Goal: Task Accomplishment & Management: Use online tool/utility

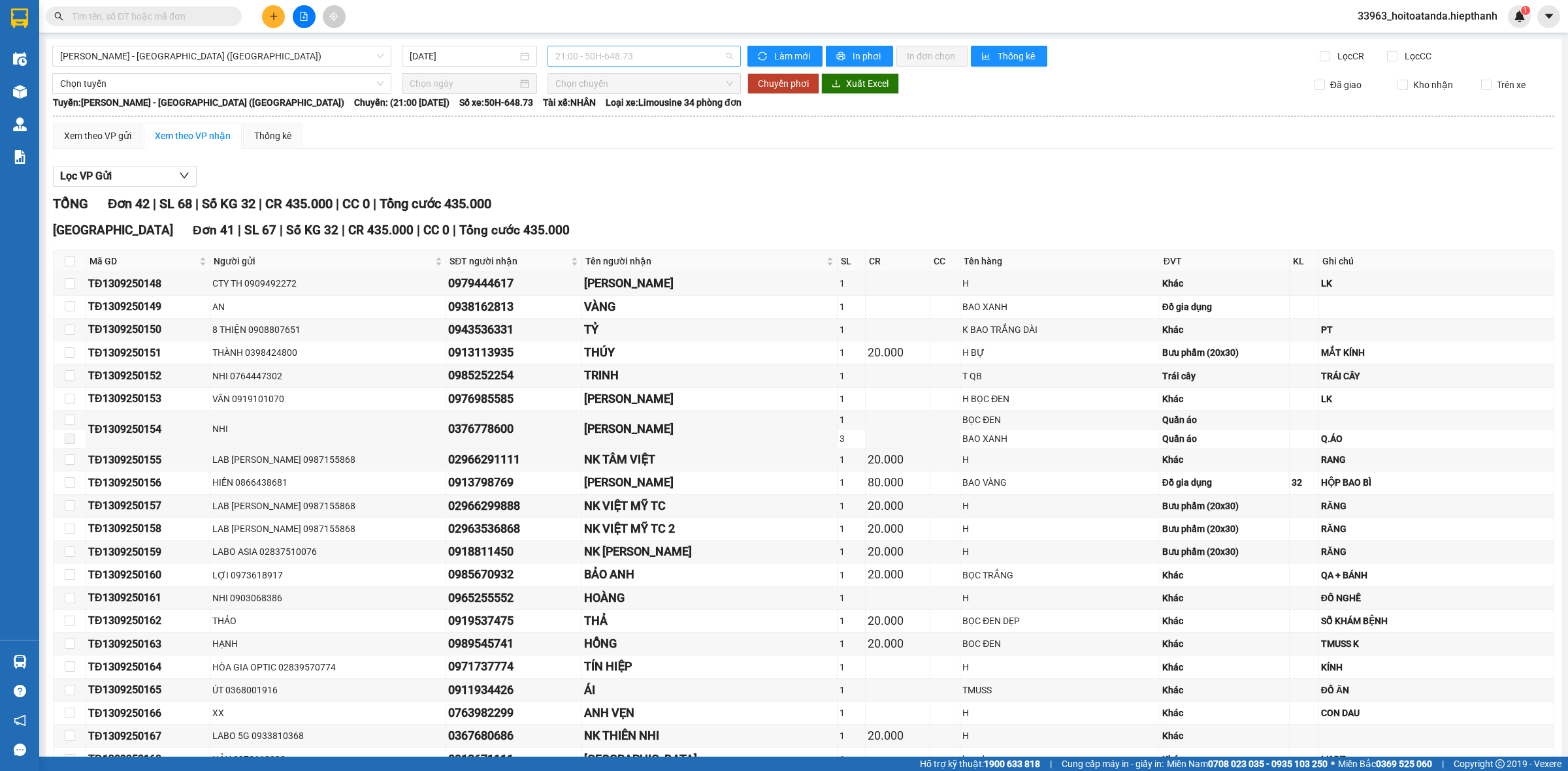
click at [590, 51] on span "21:00 - 50H-648.73" at bounding box center [644, 56] width 177 height 20
click at [598, 260] on div "19:00 - 67H-040.47" at bounding box center [602, 271] width 118 height 21
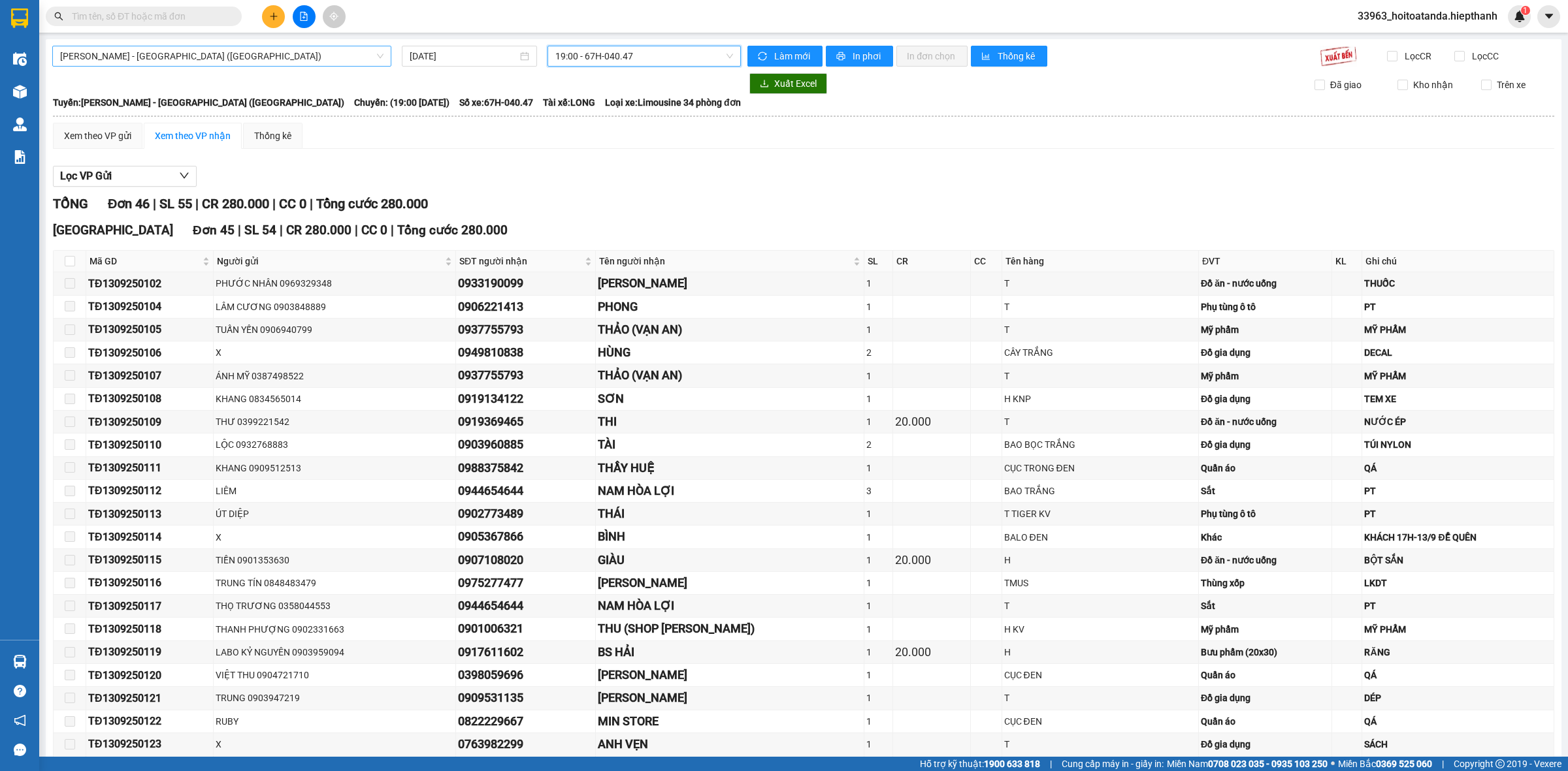
click at [233, 59] on span "[PERSON_NAME] - [GEOGRAPHIC_DATA] ([GEOGRAPHIC_DATA])" at bounding box center [221, 56] width 323 height 20
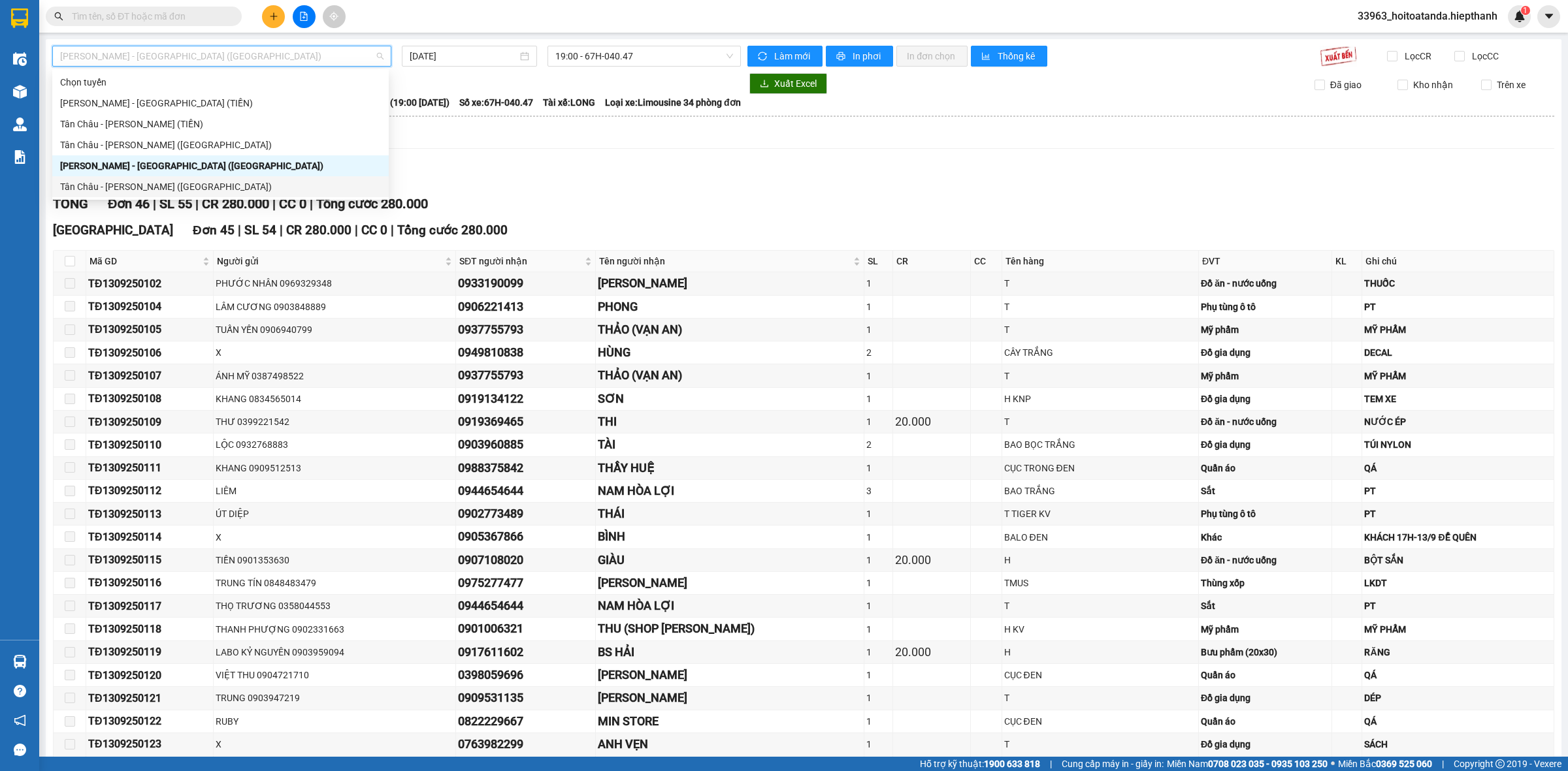
click at [197, 187] on div "Tân Châu - [PERSON_NAME] ([GEOGRAPHIC_DATA])" at bounding box center [220, 187] width 321 height 14
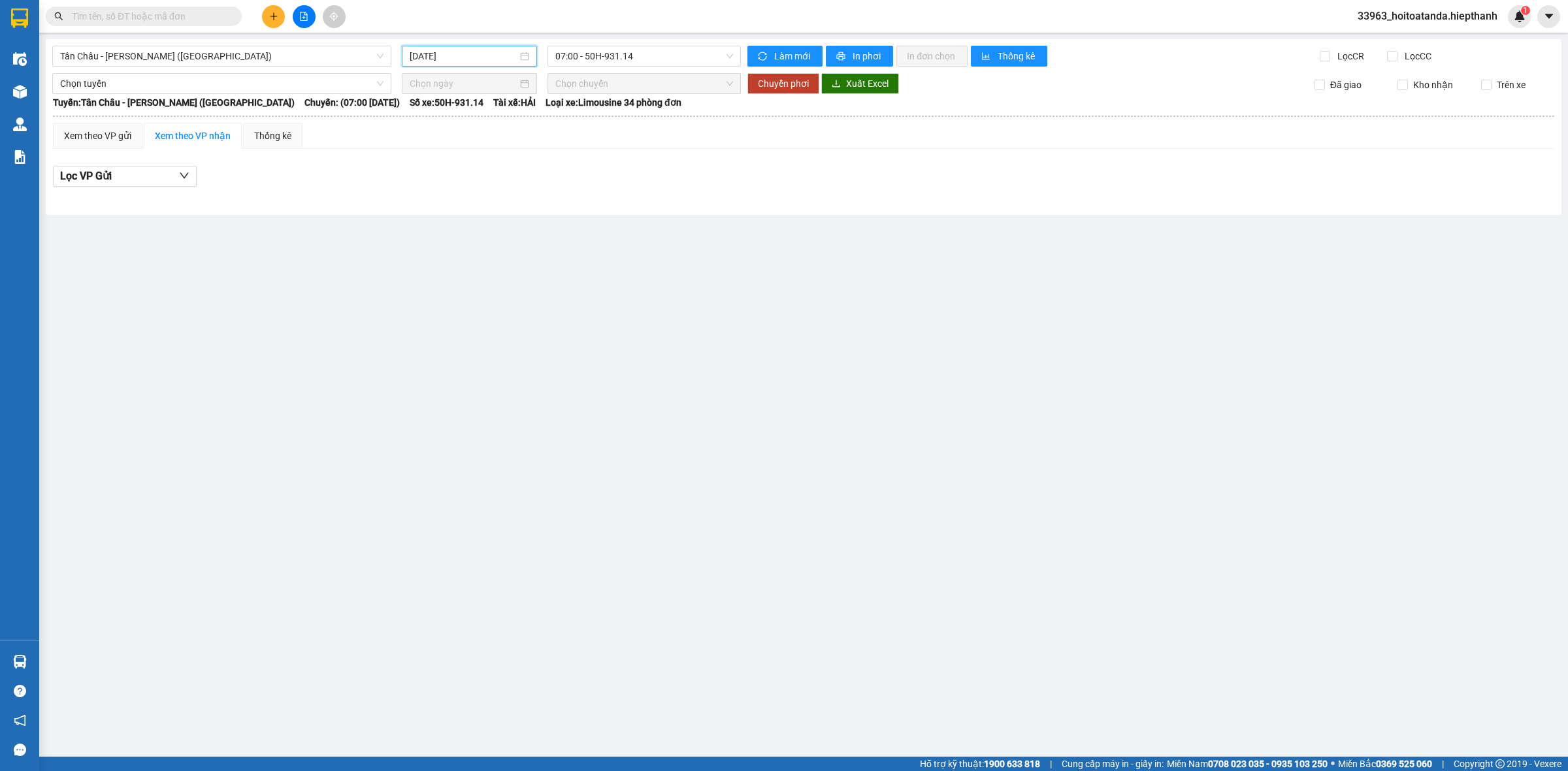
click at [512, 50] on input "[DATE]" at bounding box center [464, 56] width 108 height 14
click at [609, 66] on div "07:00 - 50H-931.14" at bounding box center [644, 56] width 193 height 21
click at [497, 53] on input "[DATE]" at bounding box center [464, 56] width 108 height 14
click at [563, 154] on div "13" at bounding box center [562, 152] width 16 height 16
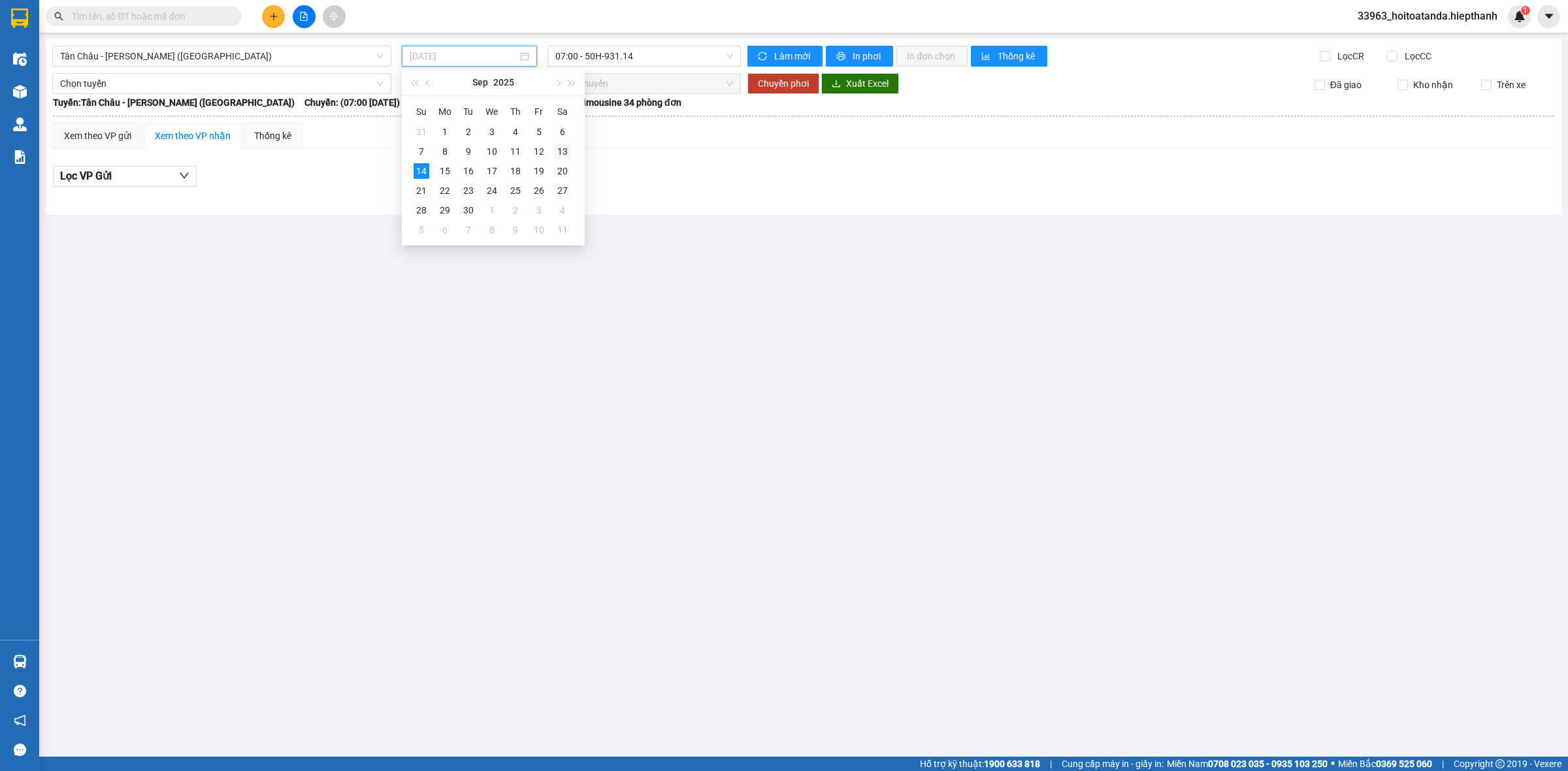
type input "[DATE]"
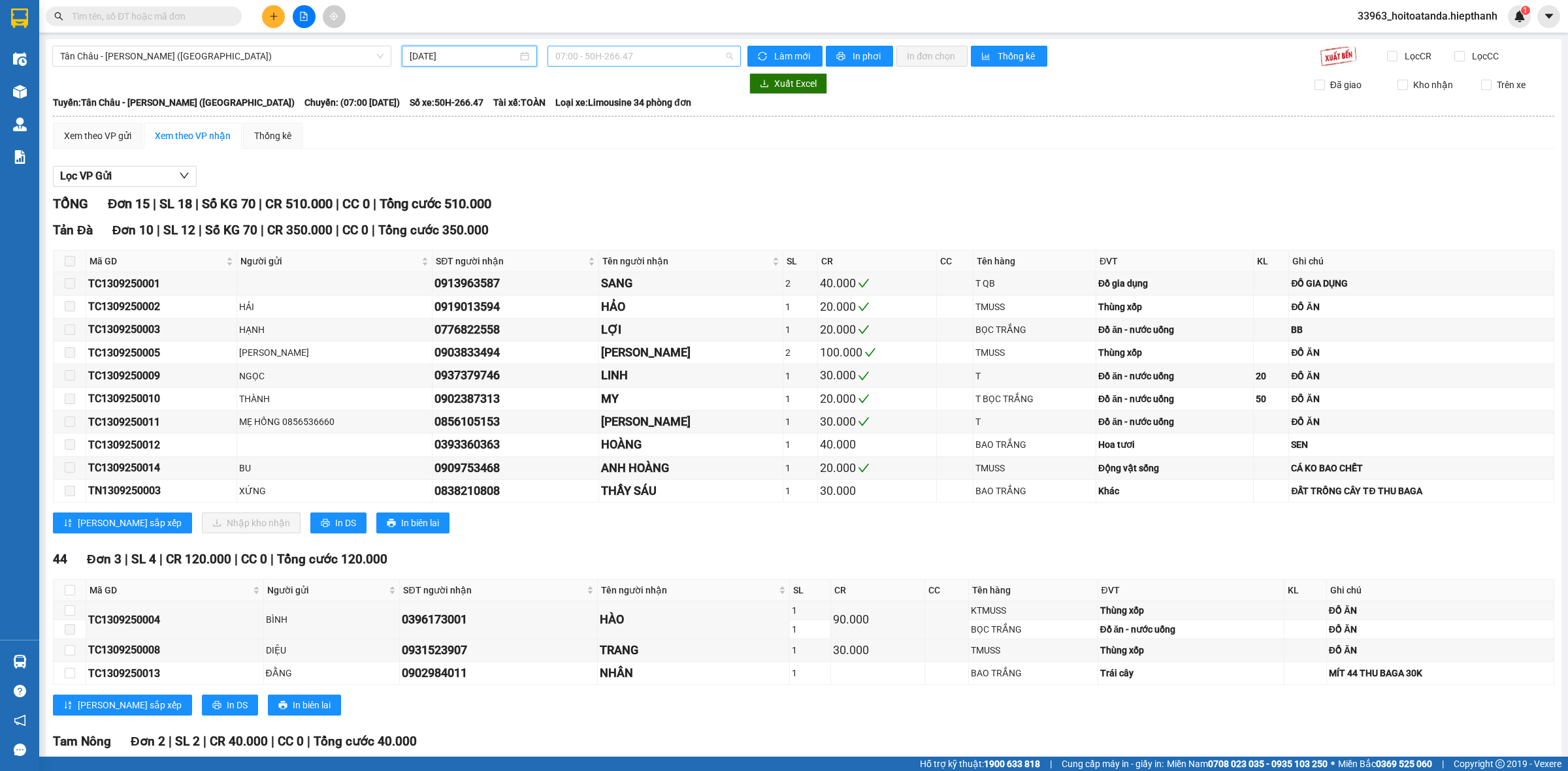
click at [634, 57] on span "07:00 - 50H-266.47" at bounding box center [644, 56] width 177 height 20
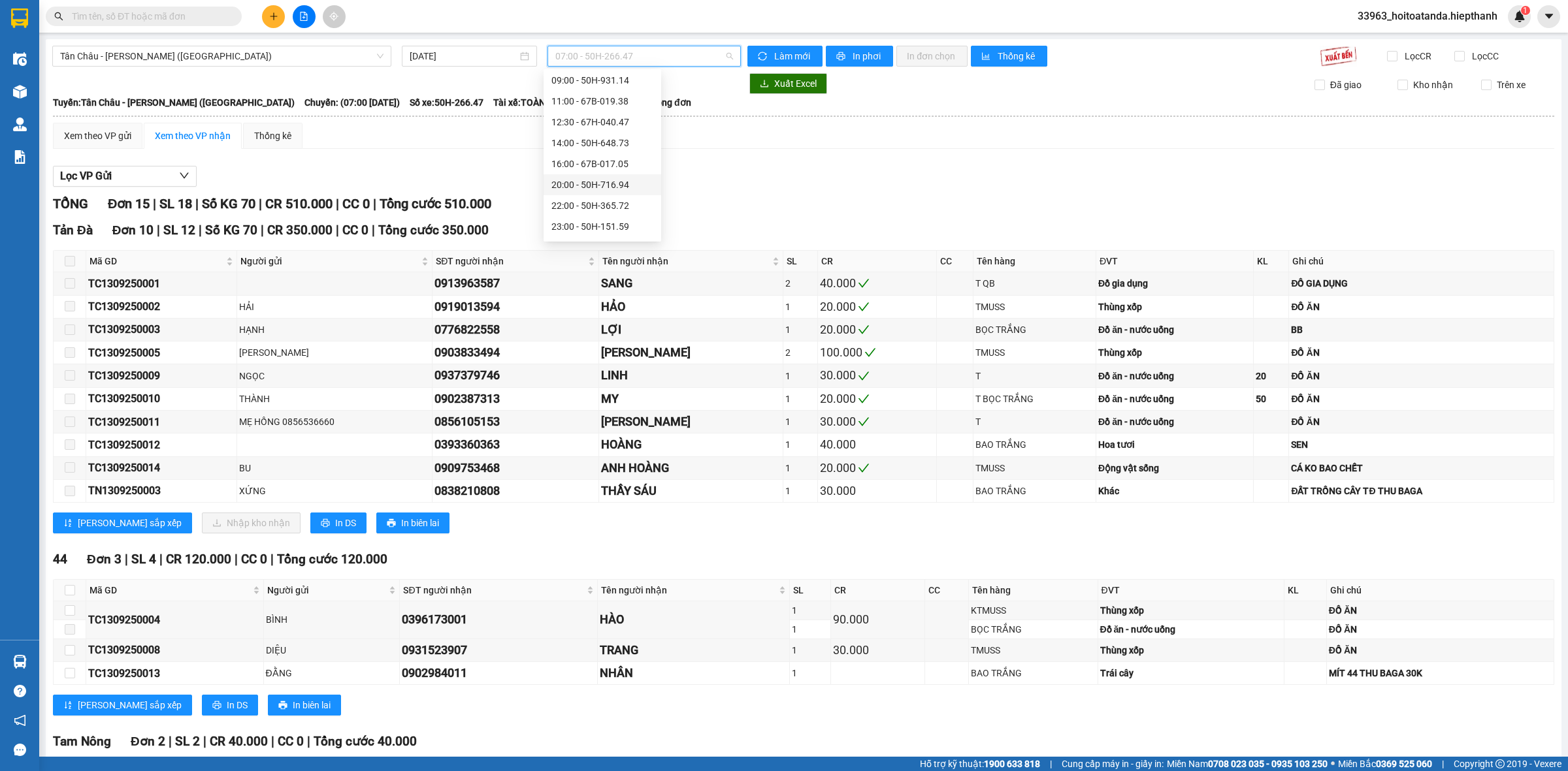
scroll to position [62, 0]
click at [589, 160] on div "20:00 - 50H-716.94" at bounding box center [602, 166] width 102 height 14
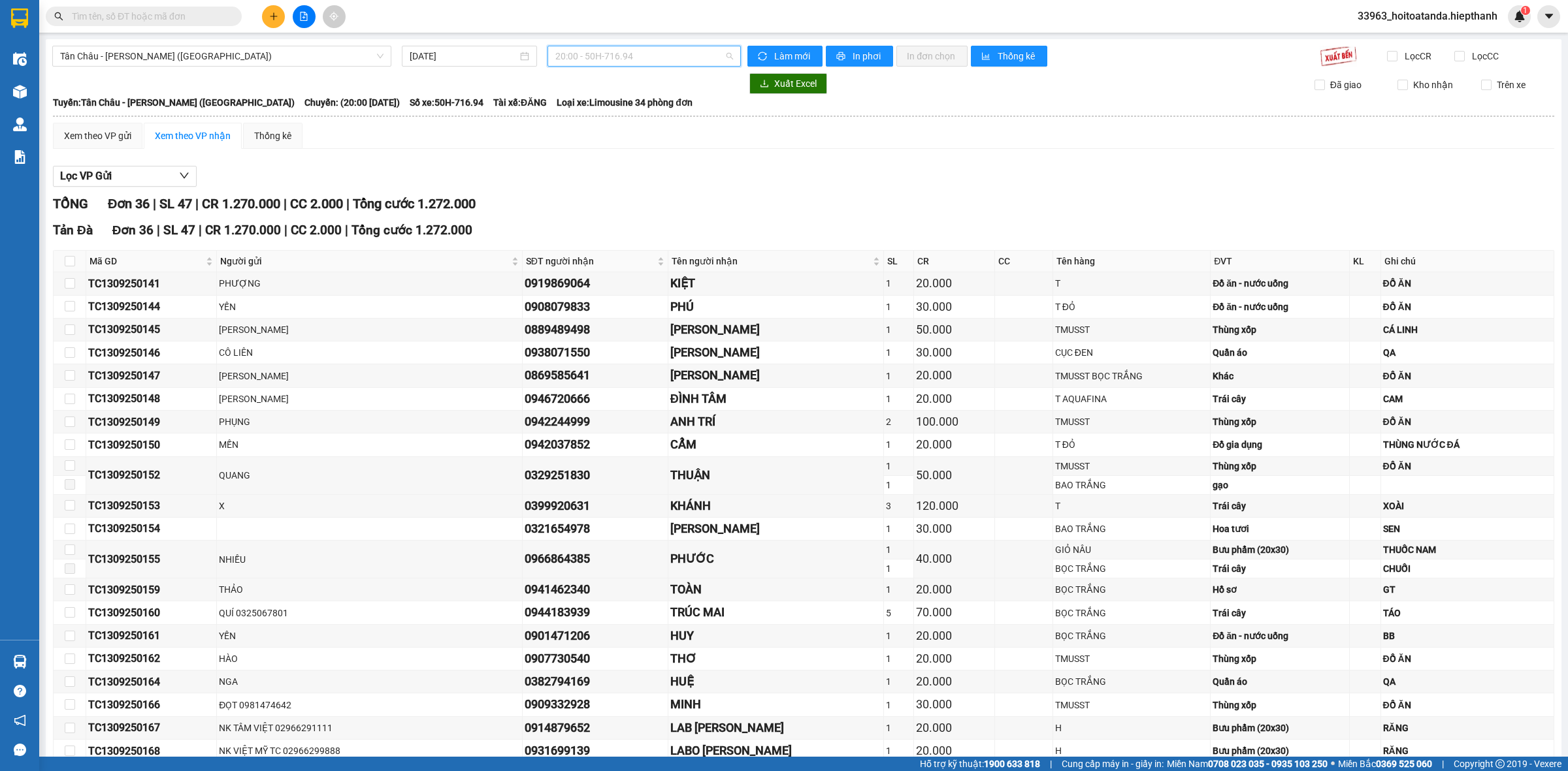
click at [655, 51] on span "20:00 - 50H-716.94" at bounding box center [644, 56] width 177 height 20
click at [615, 186] on div "22:00 - 50H-365.72" at bounding box center [602, 187] width 102 height 14
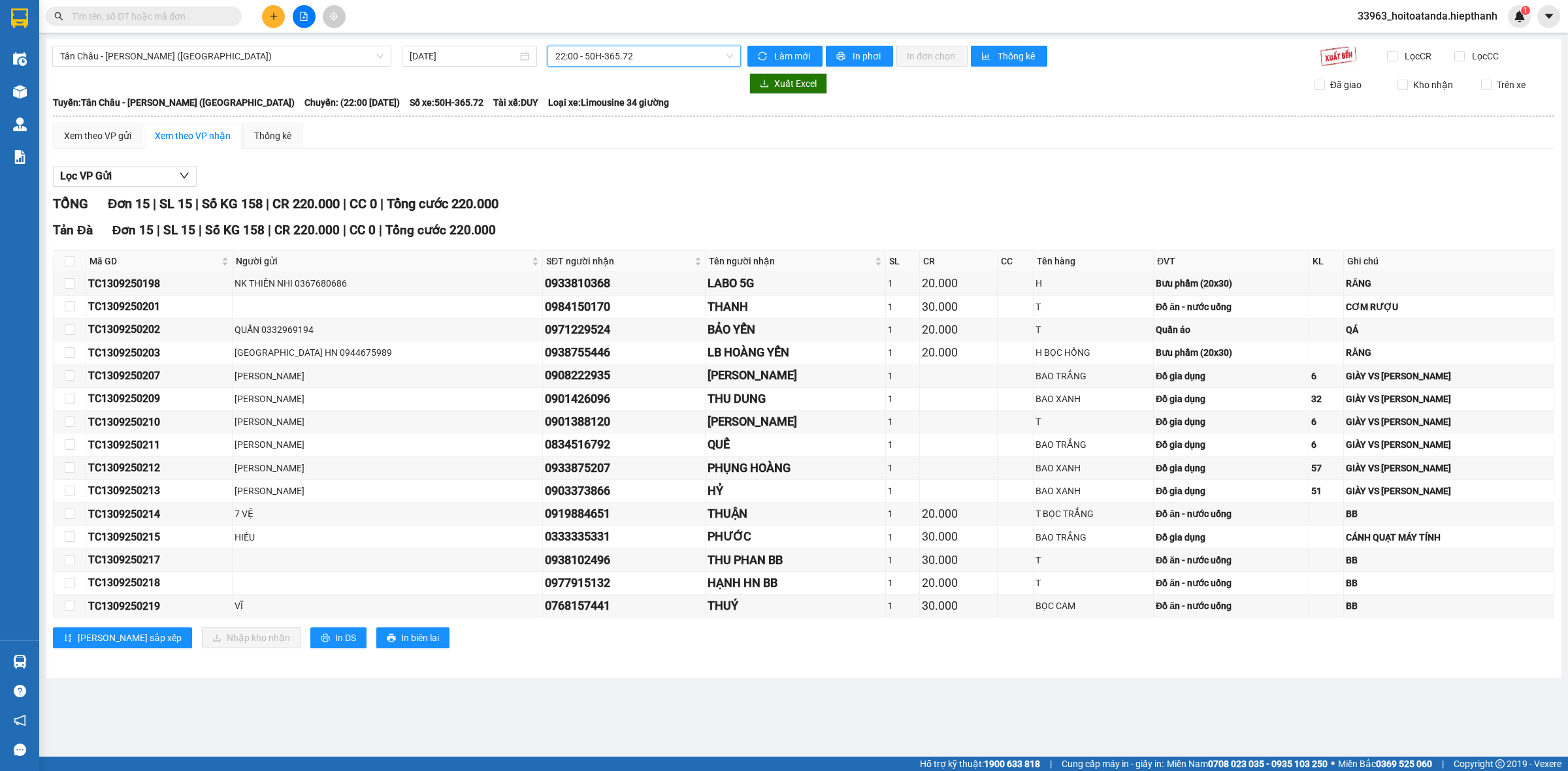
click at [601, 45] on div "[GEOGRAPHIC_DATA] - [GEOGRAPHIC_DATA] (Giường) [DATE] 22:00 22:00 - 50H-365.72 …" at bounding box center [803, 359] width 1515 height 640
click at [603, 47] on span "22:00 - 50H-365.72" at bounding box center [644, 56] width 177 height 20
click at [611, 199] on div "23:00 - 50H-151.59" at bounding box center [606, 208] width 118 height 21
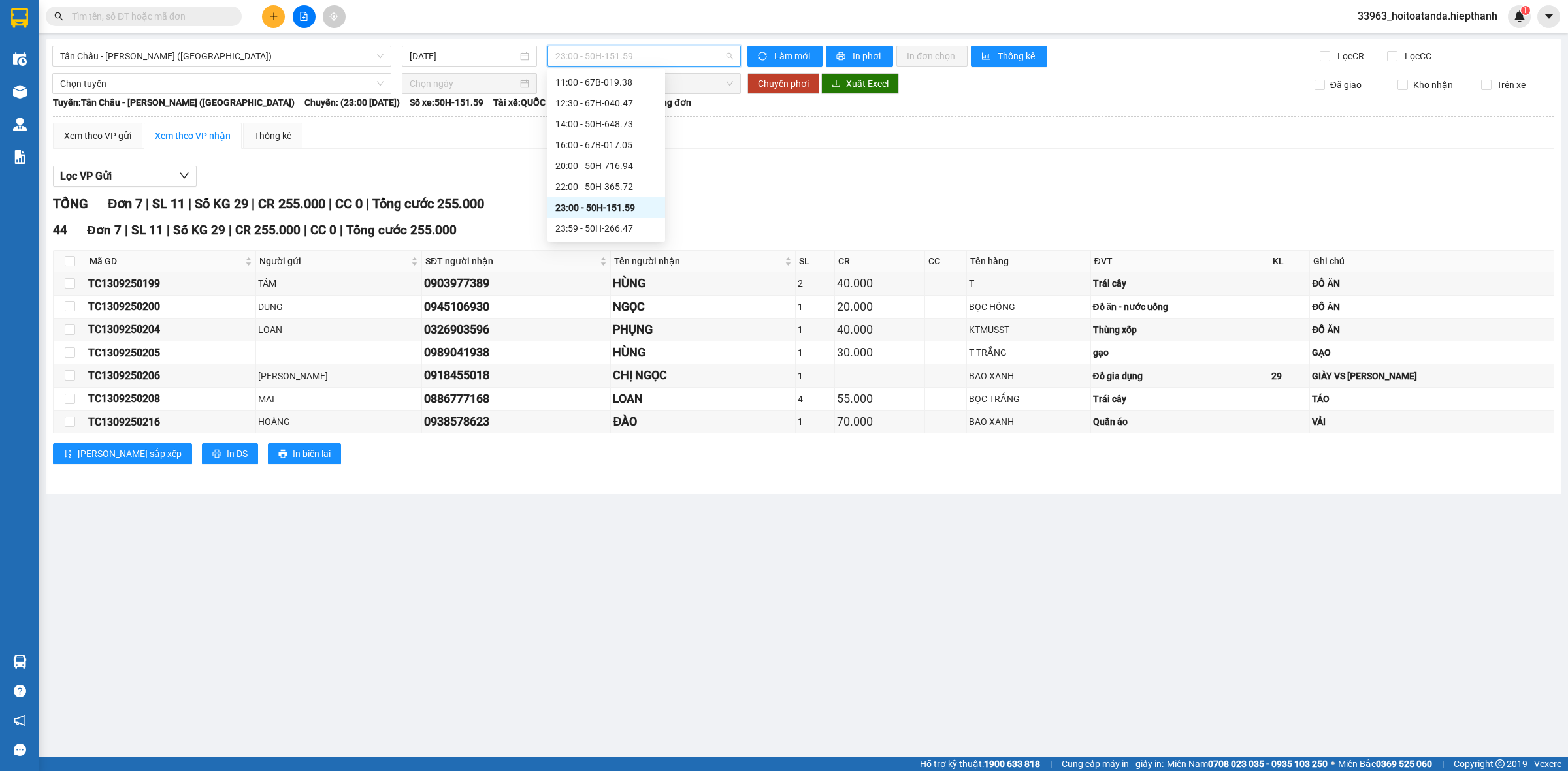
click at [580, 53] on span "23:00 - 50H-151.59" at bounding box center [644, 56] width 177 height 20
click at [606, 221] on div "23:59 - 50H-266.47" at bounding box center [606, 229] width 102 height 14
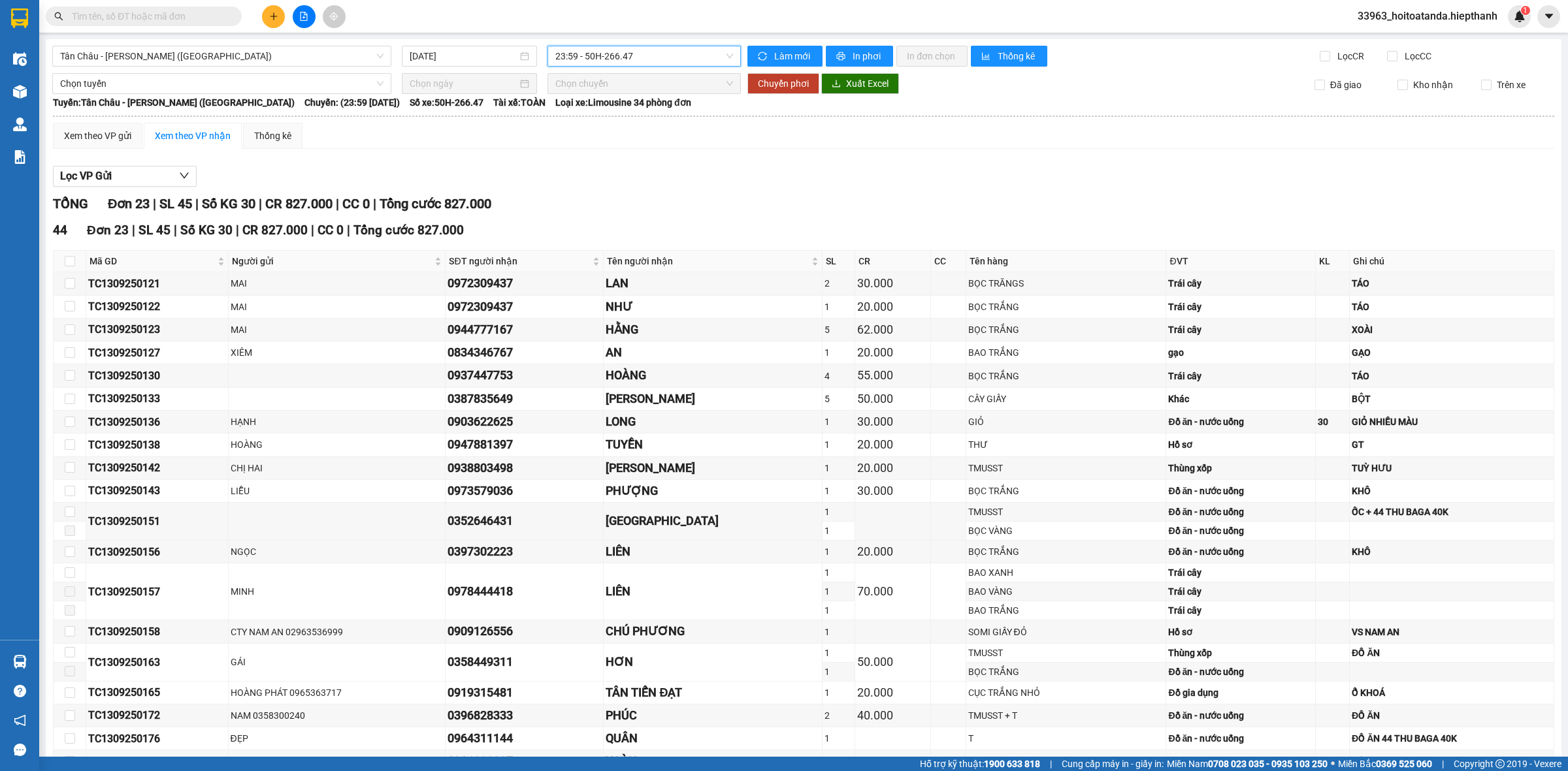
click at [654, 53] on span "23:59 - 50H-266.47" at bounding box center [644, 56] width 177 height 20
click at [615, 148] on div "16:00 - 67B-017.05" at bounding box center [602, 145] width 102 height 14
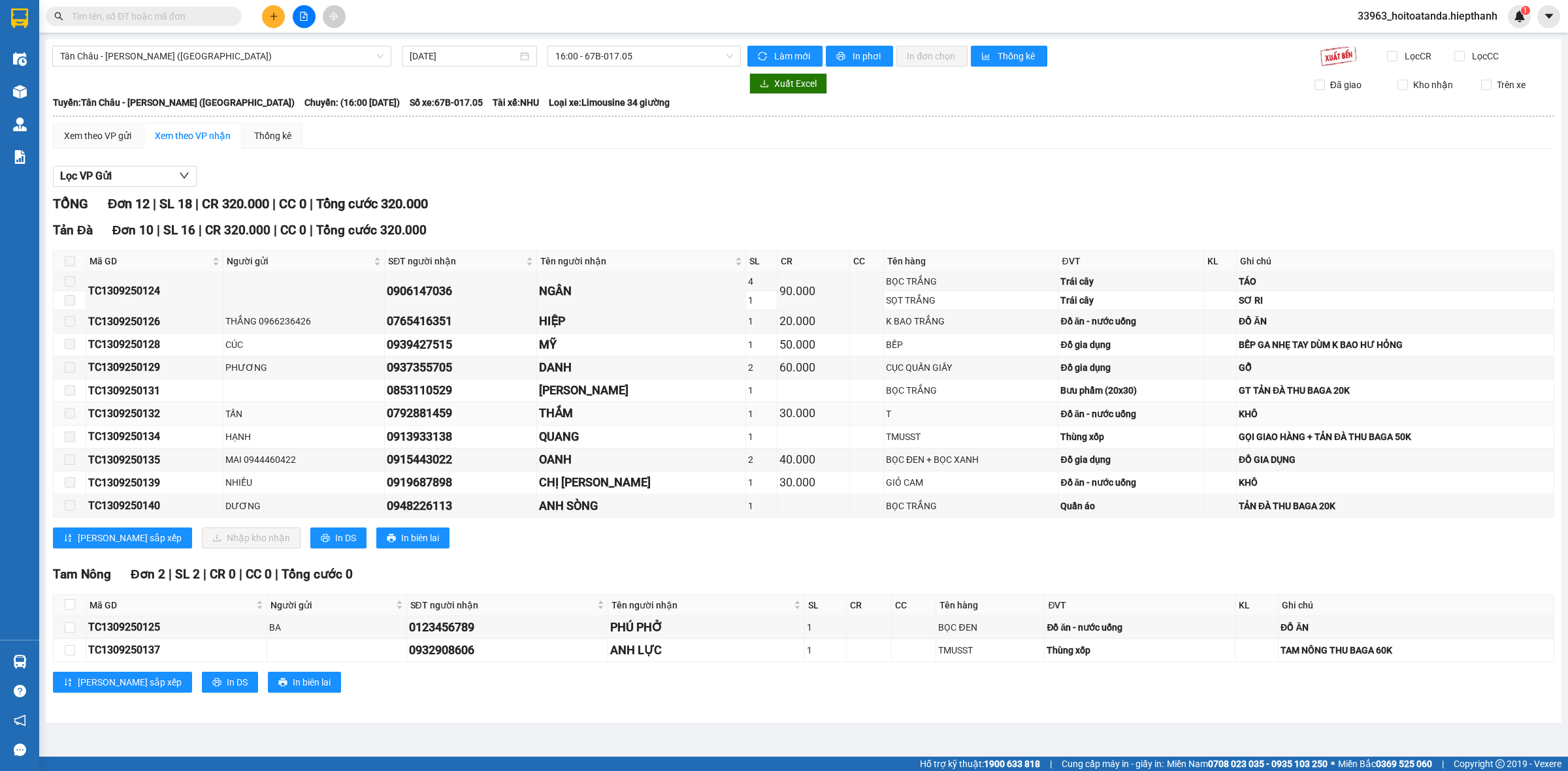
click at [471, 422] on div "0792881459" at bounding box center [460, 414] width 148 height 18
click at [483, 431] on div "0913933138" at bounding box center [460, 437] width 148 height 18
click at [183, 14] on input "text" at bounding box center [148, 16] width 154 height 14
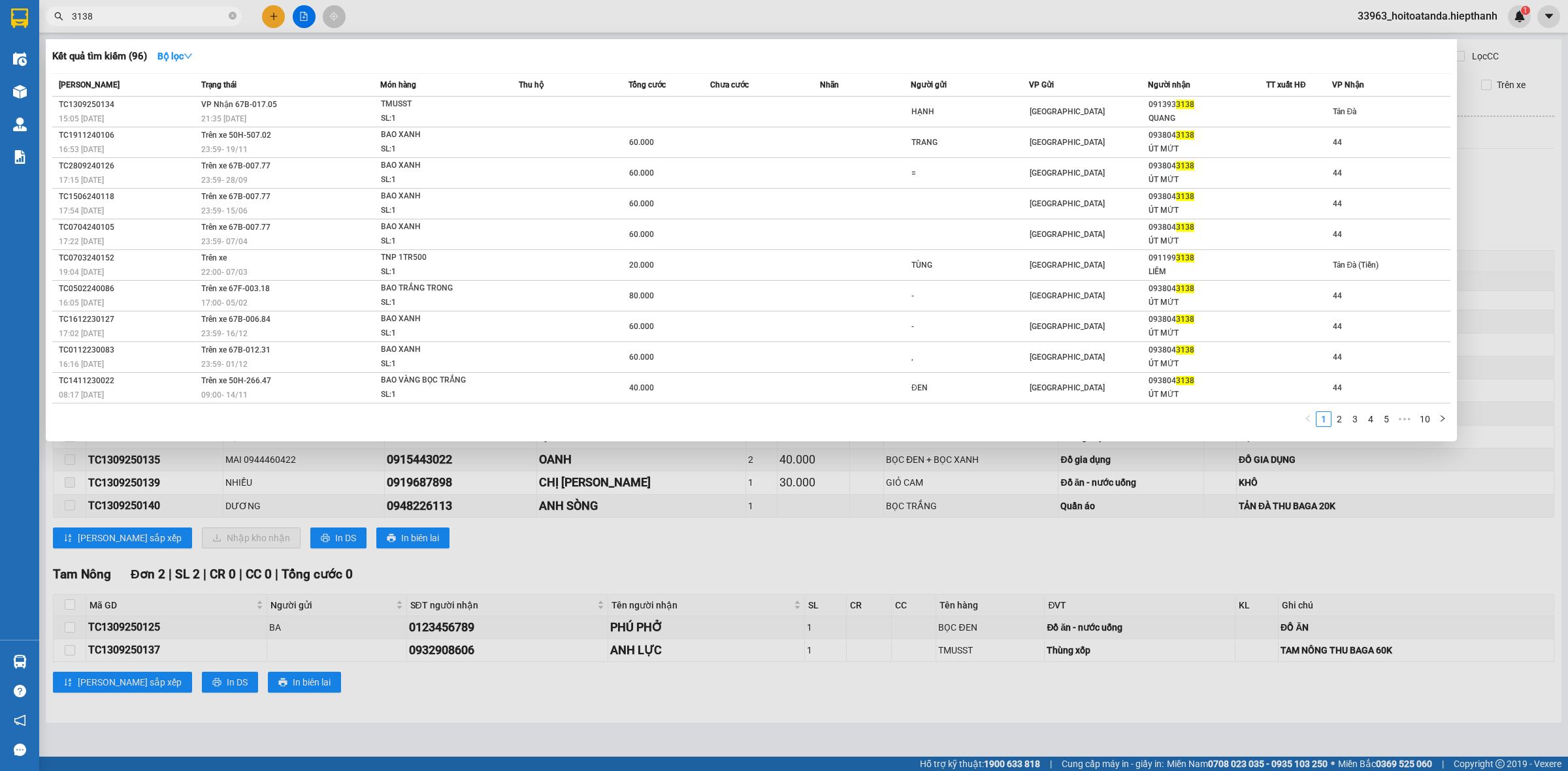
type input "3138"
click at [893, 571] on div at bounding box center [784, 386] width 1568 height 771
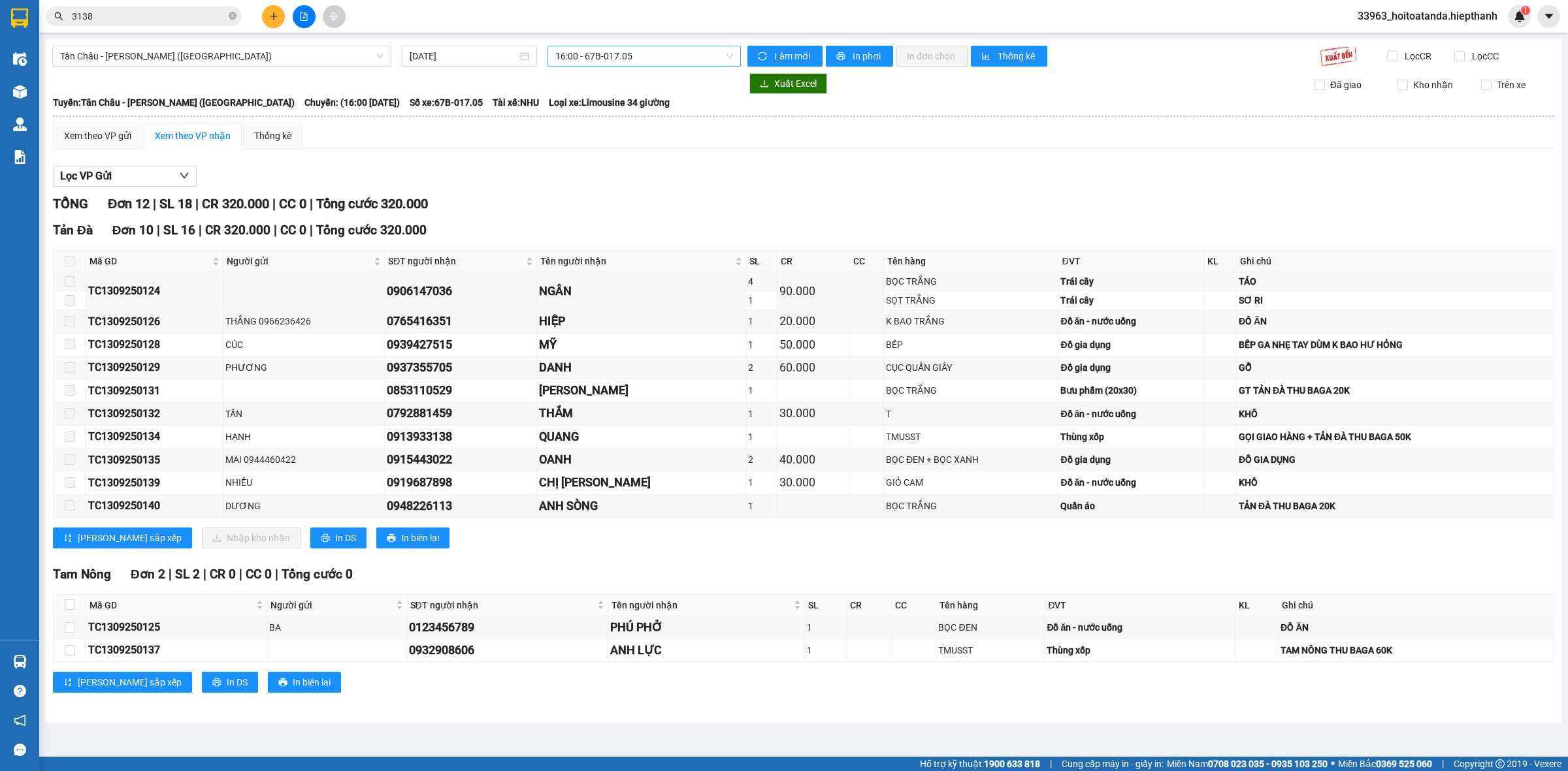
click at [566, 60] on span "16:00 - 67B-017.05" at bounding box center [644, 56] width 177 height 20
click at [590, 125] on div "14:00 - 50H-648.73" at bounding box center [606, 124] width 102 height 14
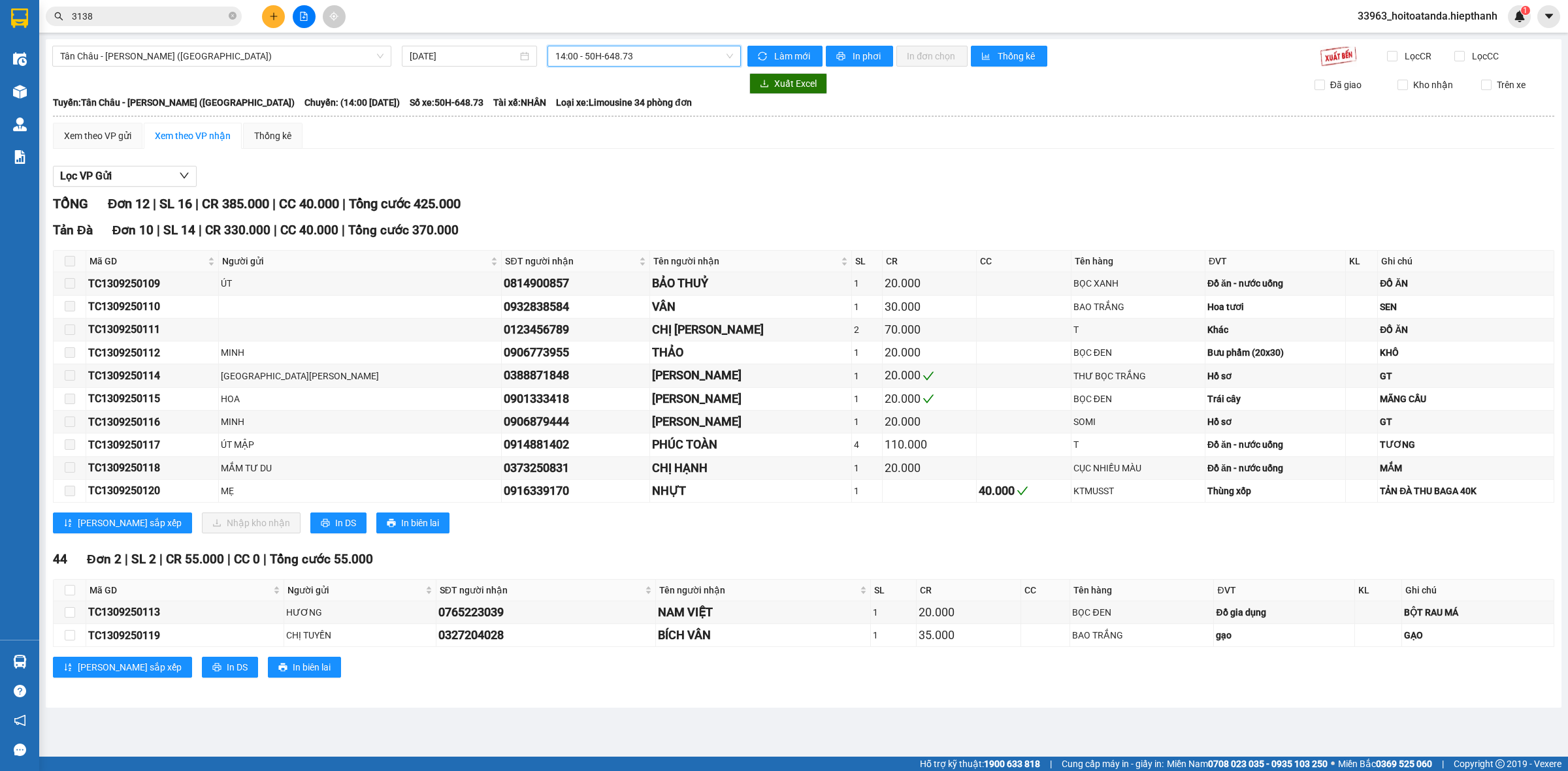
click at [629, 51] on span "14:00 - 50H-648.73" at bounding box center [644, 56] width 177 height 20
click at [603, 138] on div "16:00 - 67B-017.05" at bounding box center [606, 145] width 102 height 14
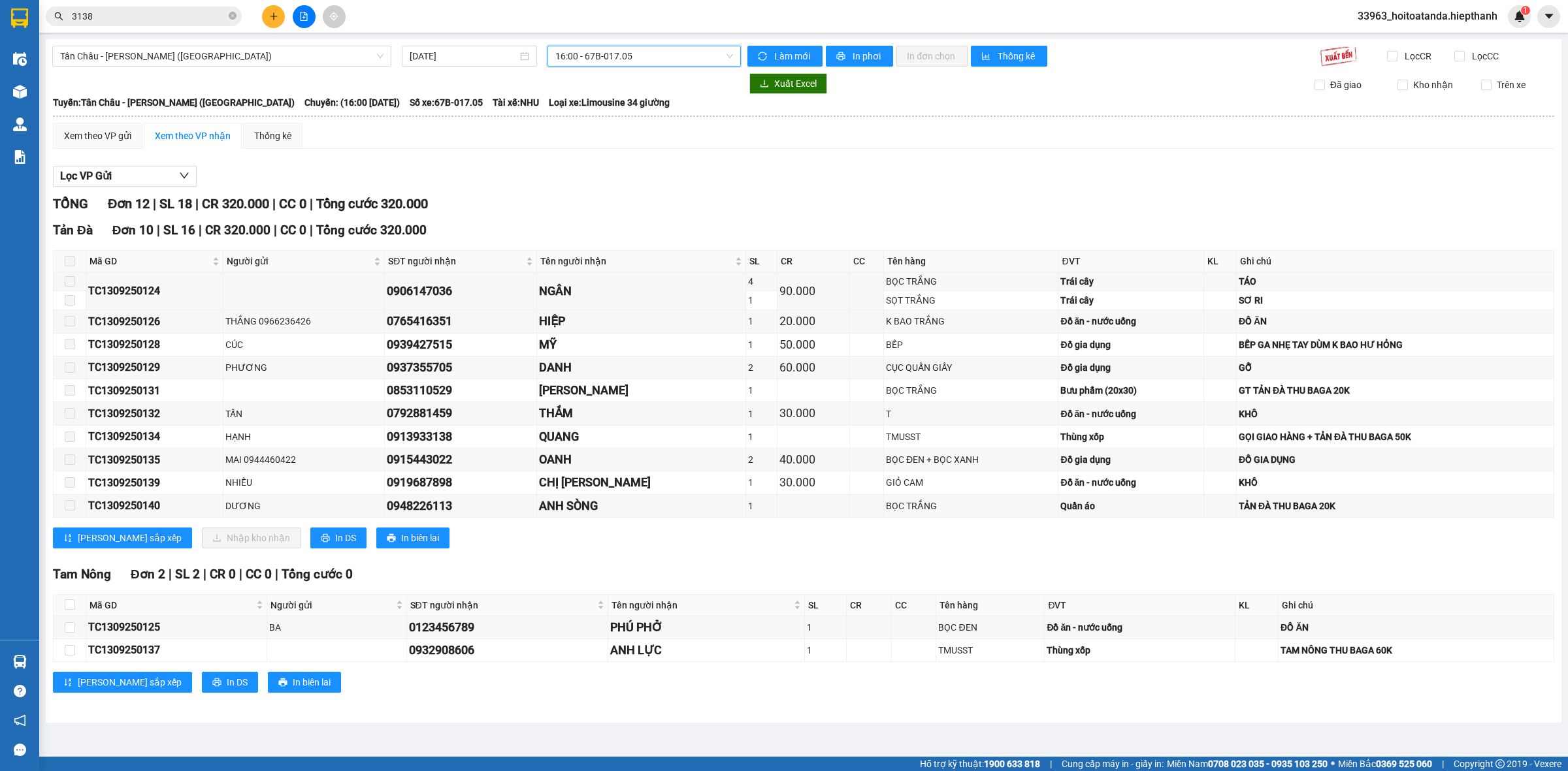
click at [661, 59] on span "16:00 - 67B-017.05" at bounding box center [644, 56] width 177 height 20
click at [635, 165] on div "20:00 - 50H-716.94" at bounding box center [606, 166] width 102 height 14
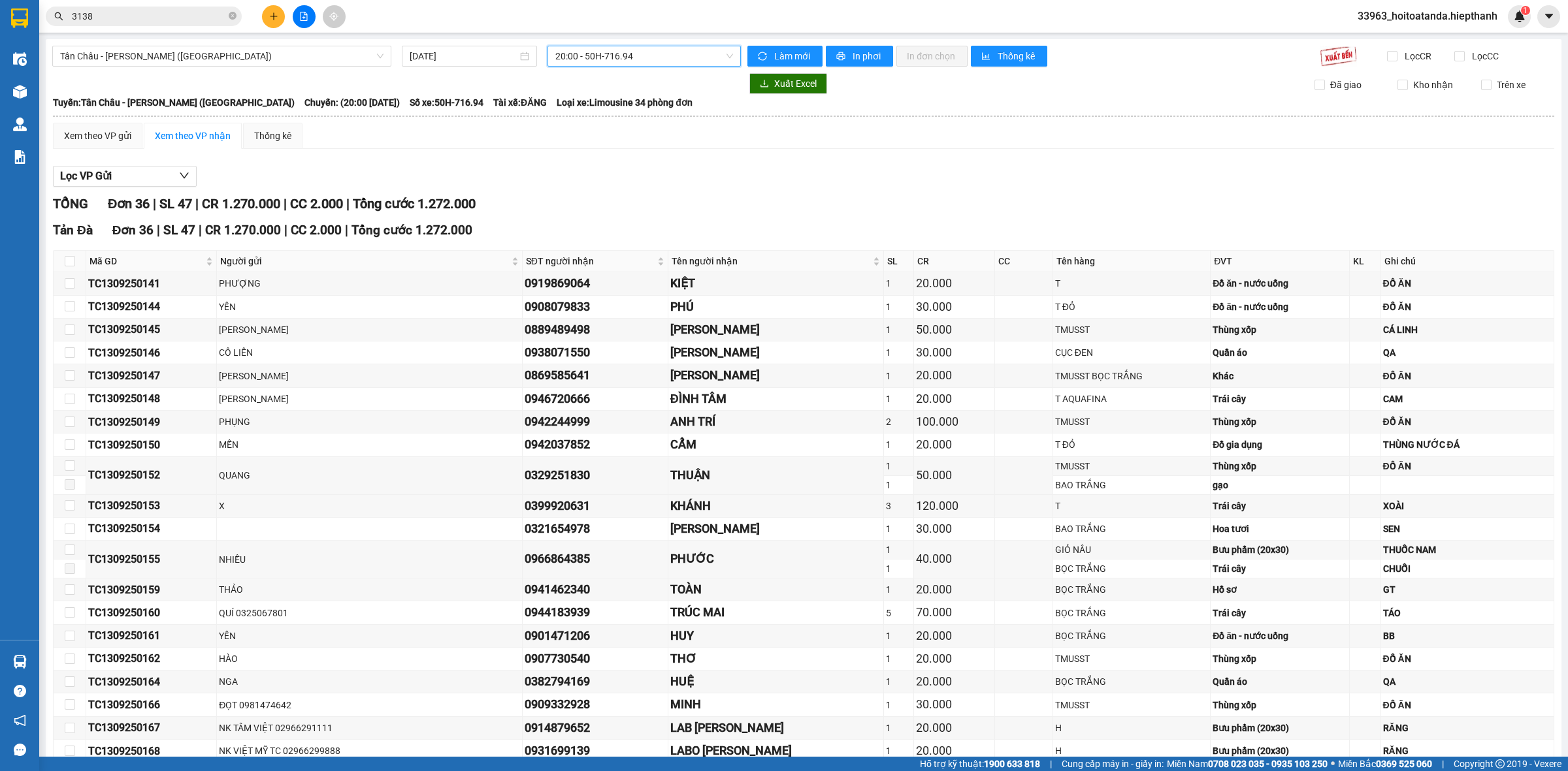
click at [533, 62] on div "[DATE]" at bounding box center [470, 56] width 146 height 21
click at [560, 57] on span "20:00 - 50H-716.94" at bounding box center [644, 56] width 177 height 20
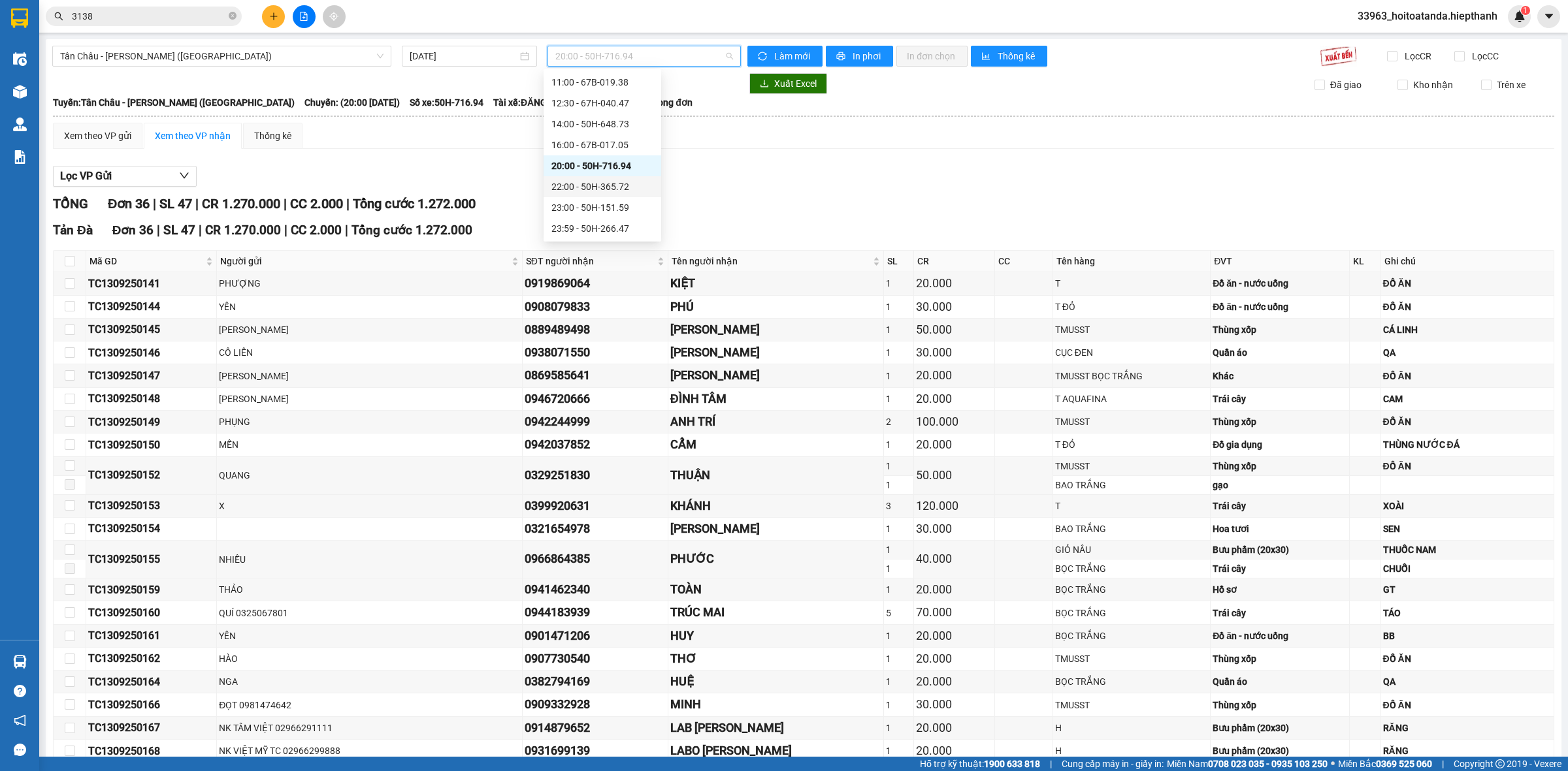
click at [570, 177] on div "22:00 - 50H-365.72" at bounding box center [602, 187] width 118 height 21
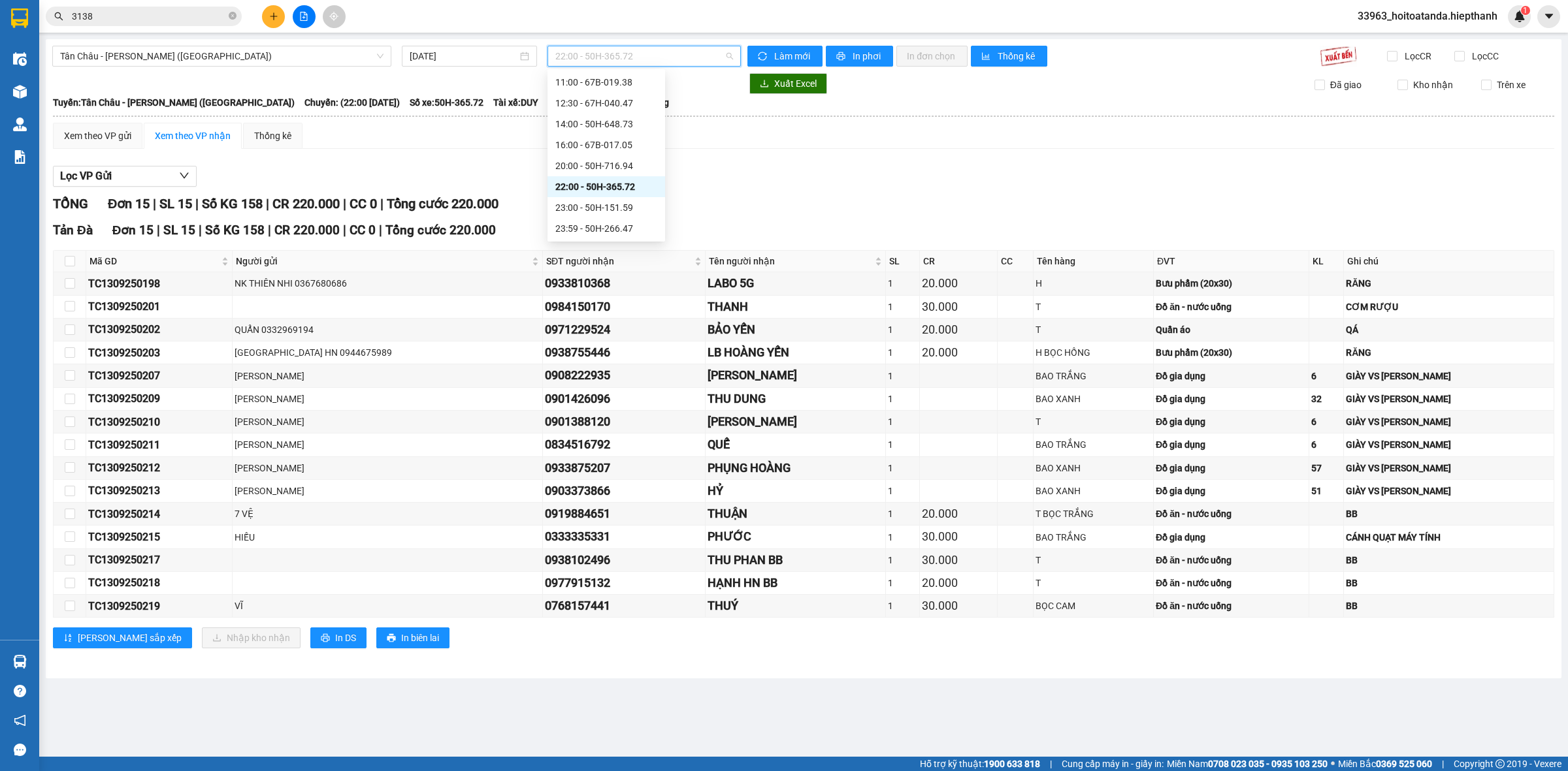
click at [626, 54] on span "22:00 - 50H-365.72" at bounding box center [644, 56] width 177 height 20
click at [627, 211] on div "23:00 - 50H-151.59" at bounding box center [606, 208] width 102 height 14
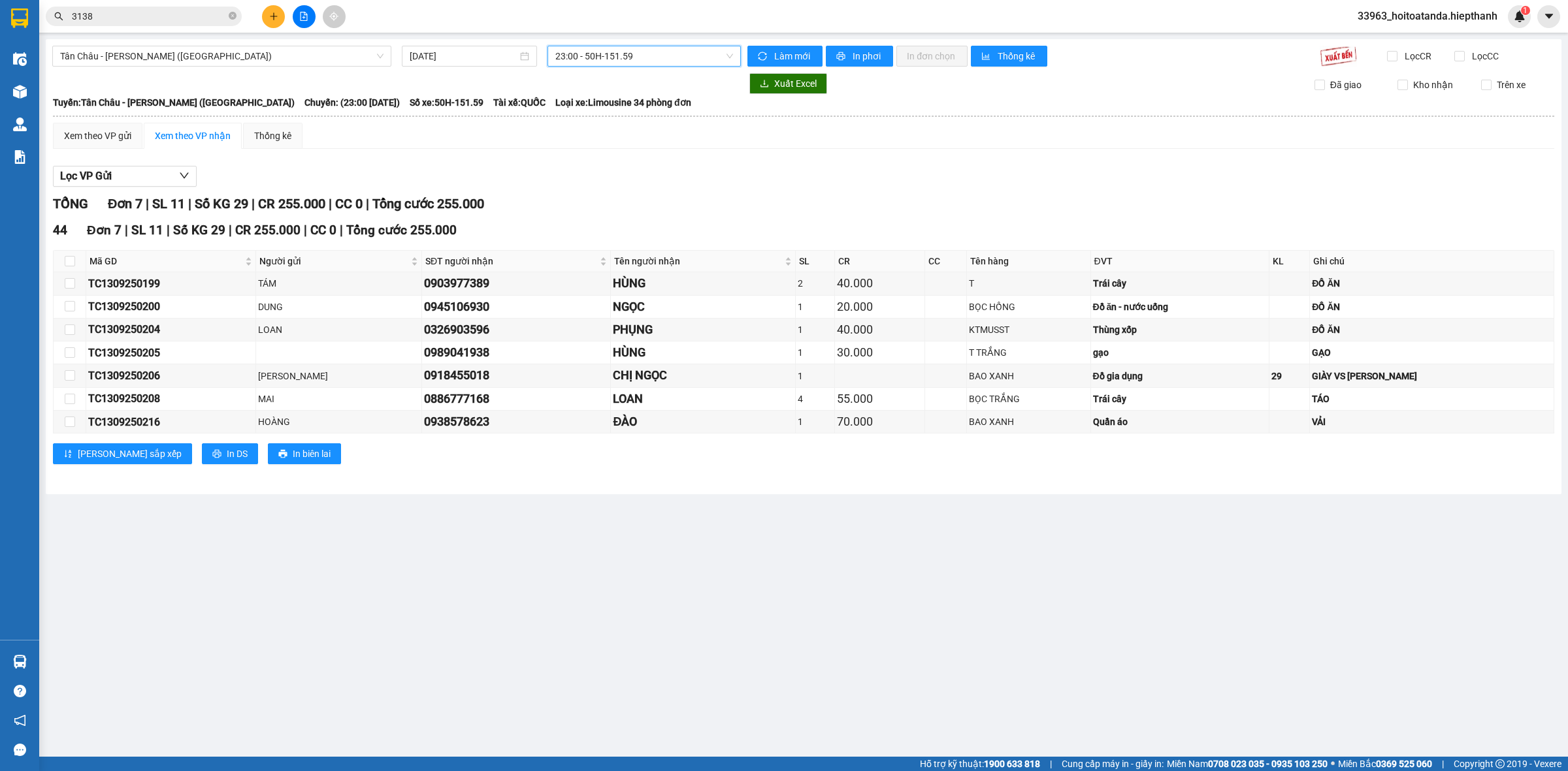
drag, startPoint x: 619, startPoint y: 53, endPoint x: 624, endPoint y: 68, distance: 15.8
click at [619, 56] on span "23:00 - 50H-151.59" at bounding box center [644, 56] width 177 height 20
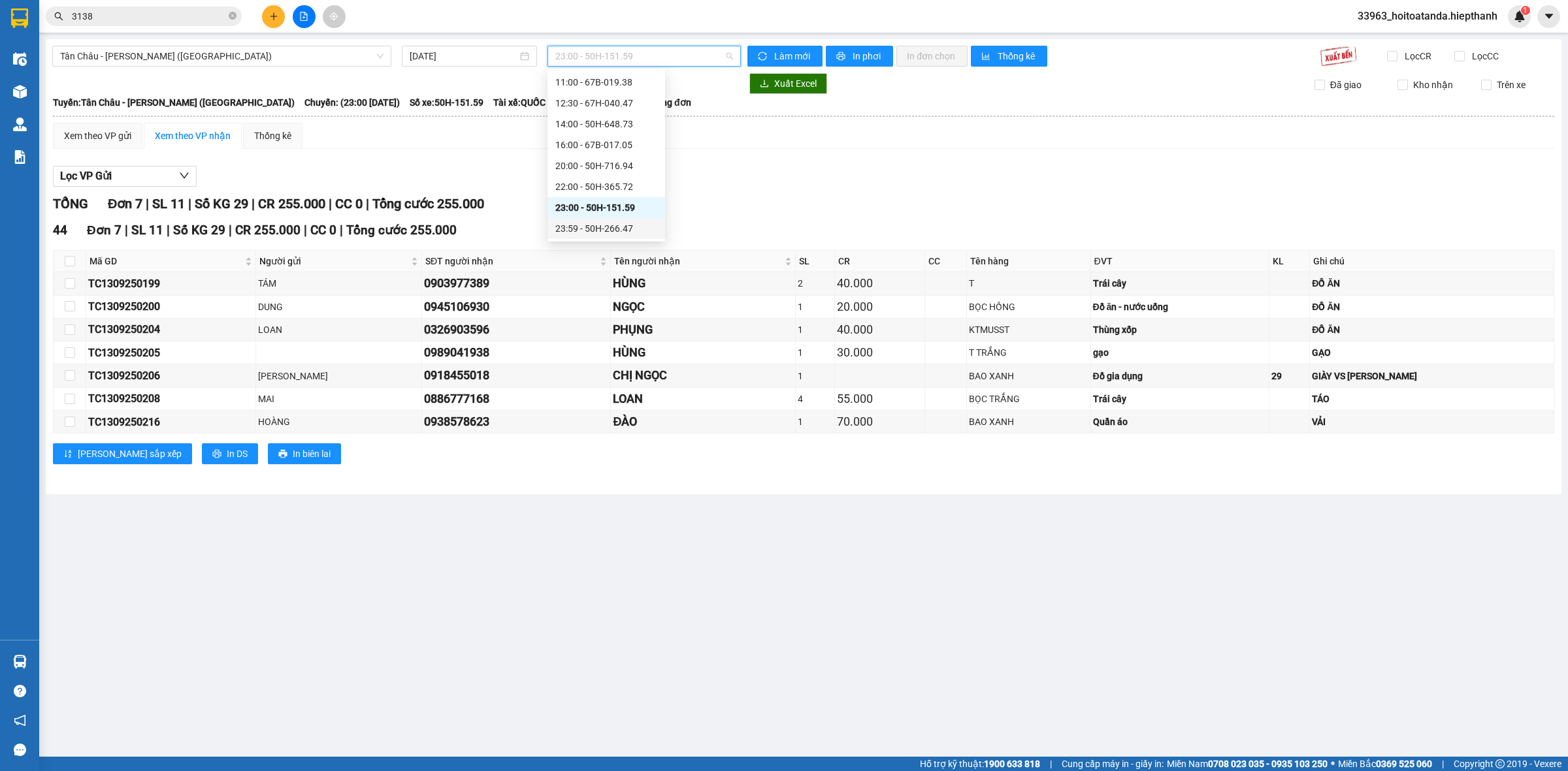
click at [598, 229] on div "23:59 - 50H-266.47" at bounding box center [606, 229] width 102 height 14
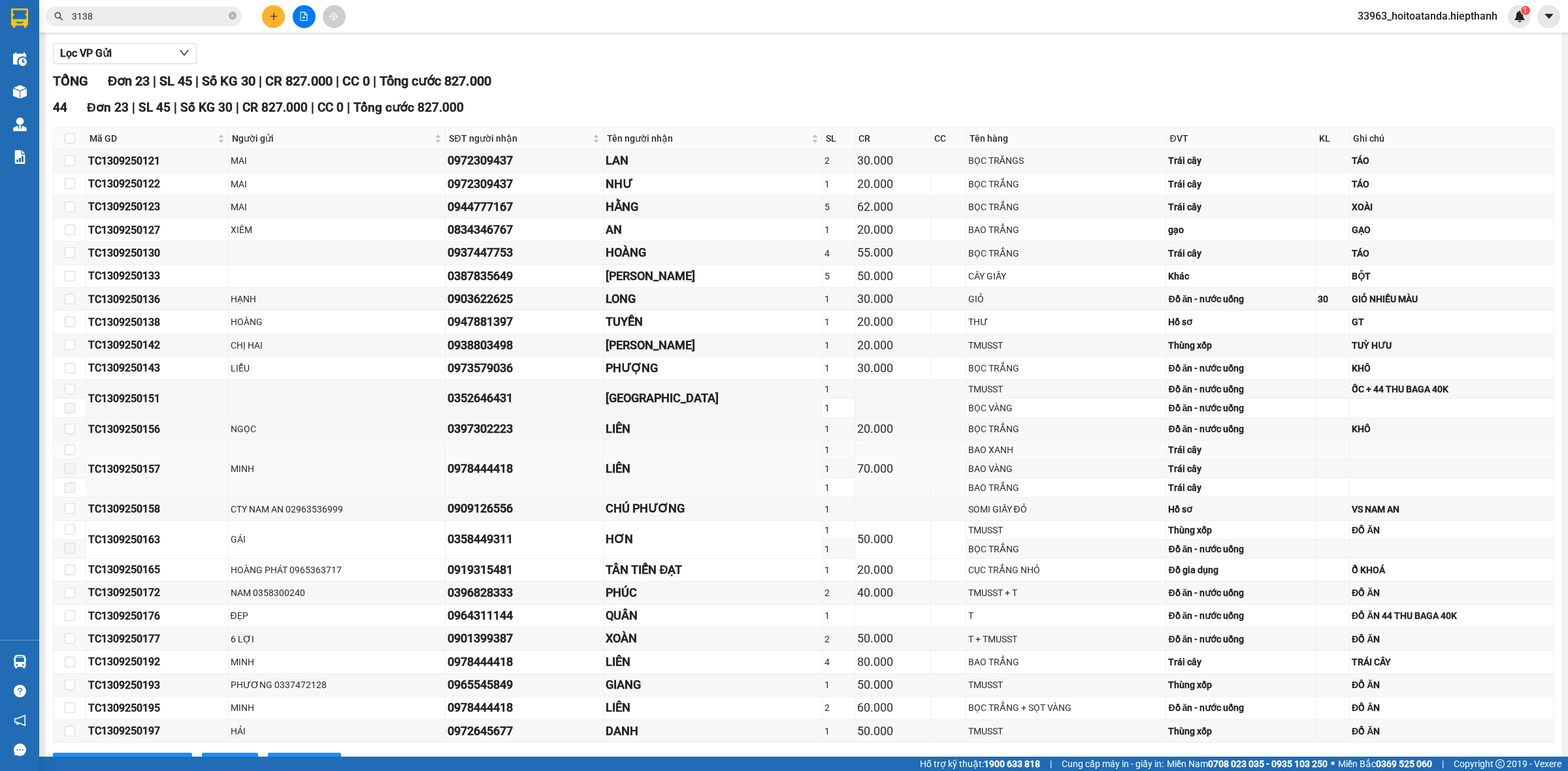
scroll to position [164, 0]
